Goal: Information Seeking & Learning: Find specific fact

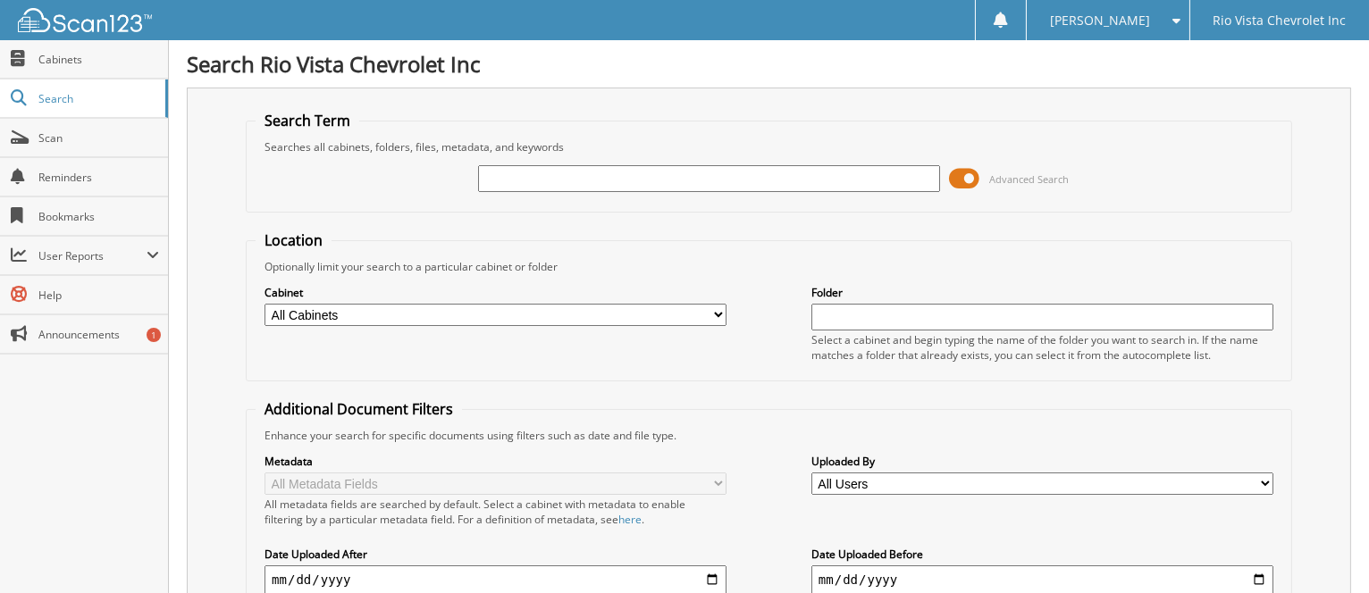
click at [805, 185] on input "text" at bounding box center [709, 178] width 462 height 27
type input "250290"
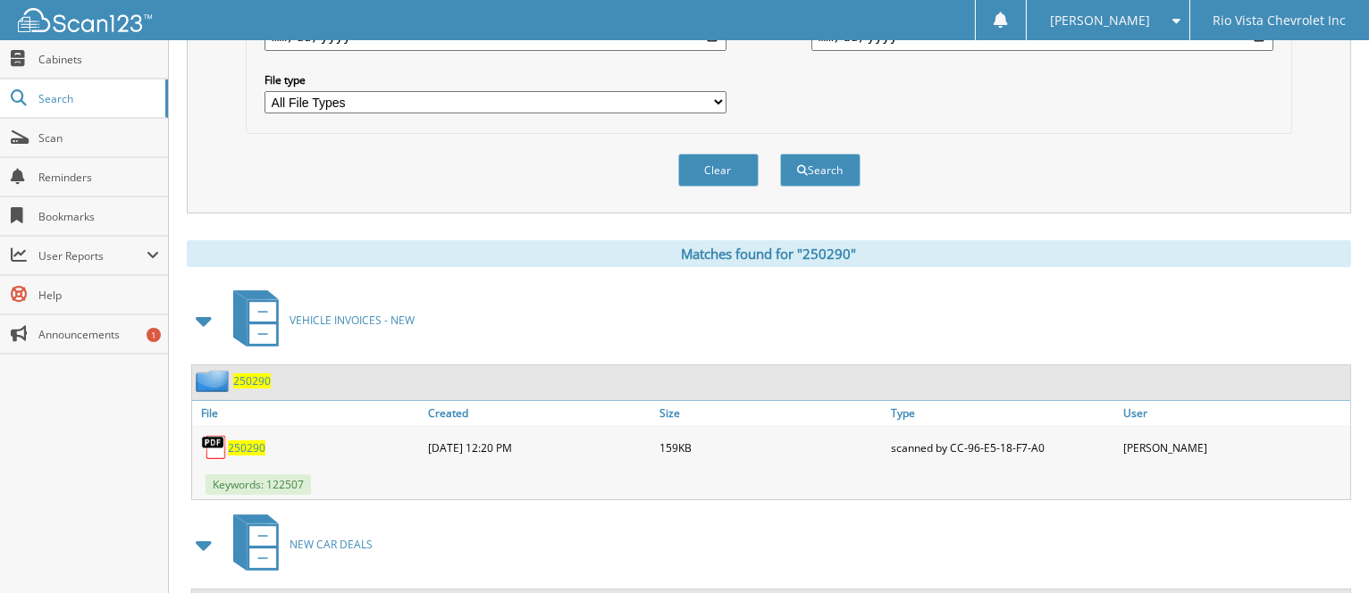
scroll to position [650, 0]
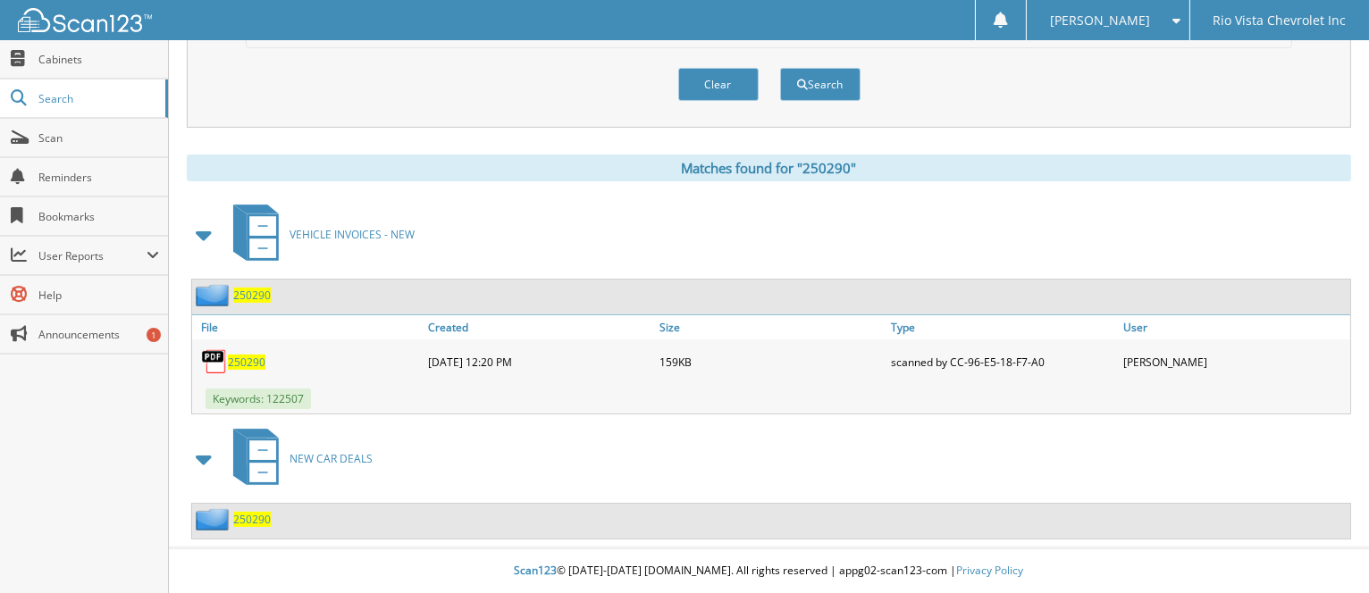
click at [270, 520] on span "250290" at bounding box center [252, 519] width 38 height 15
